Goal: Find specific page/section: Find specific page/section

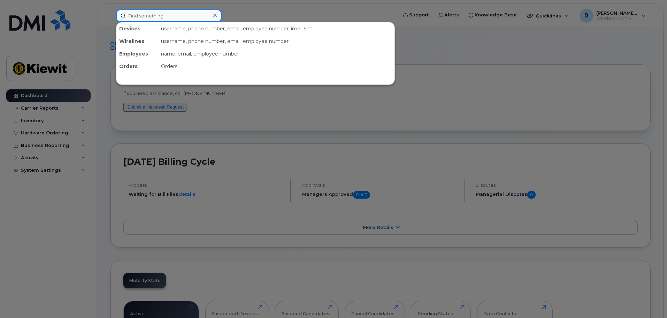
click at [144, 16] on input at bounding box center [169, 15] width 106 height 13
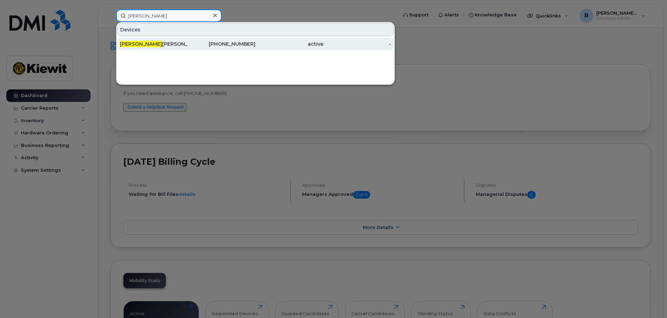
type input "[PERSON_NAME]"
click at [148, 44] on span "[PERSON_NAME]" at bounding box center [141, 44] width 42 height 6
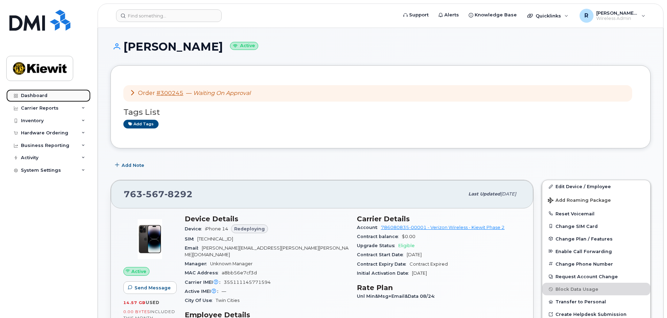
click at [47, 96] on link "Dashboard" at bounding box center [48, 95] width 84 height 13
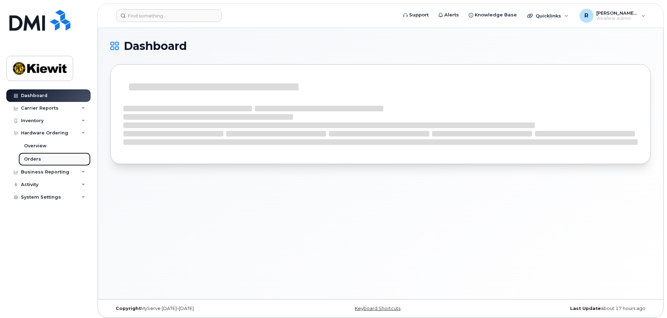
click at [38, 160] on div "Orders" at bounding box center [32, 159] width 17 height 6
